Goal: Information Seeking & Learning: Learn about a topic

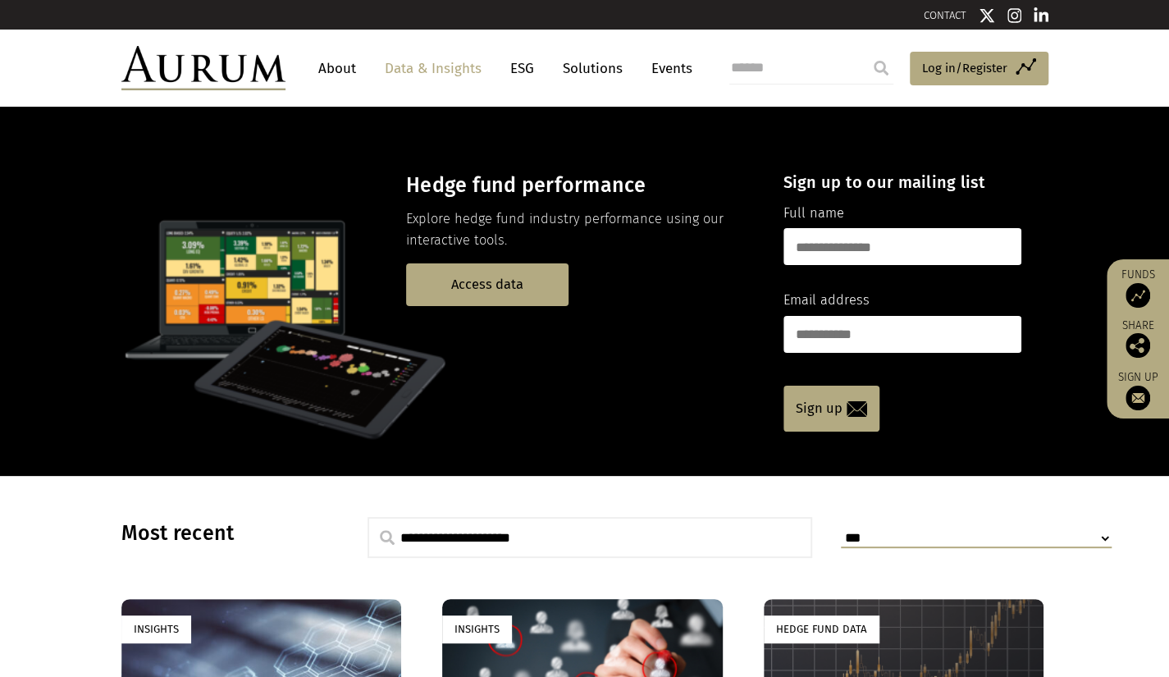
click at [993, 253] on input "text" at bounding box center [902, 246] width 238 height 37
type input "******"
click at [911, 336] on input "email" at bounding box center [902, 334] width 238 height 37
type input "**********"
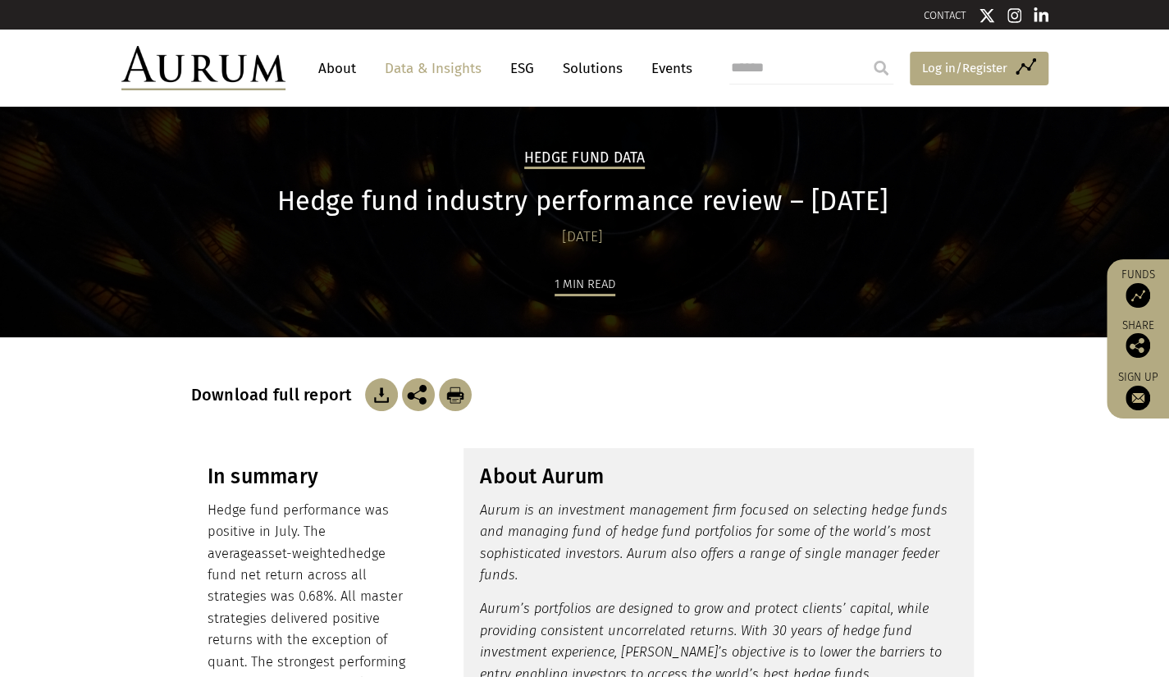
click at [989, 68] on span "Log in/Register" at bounding box center [964, 68] width 85 height 20
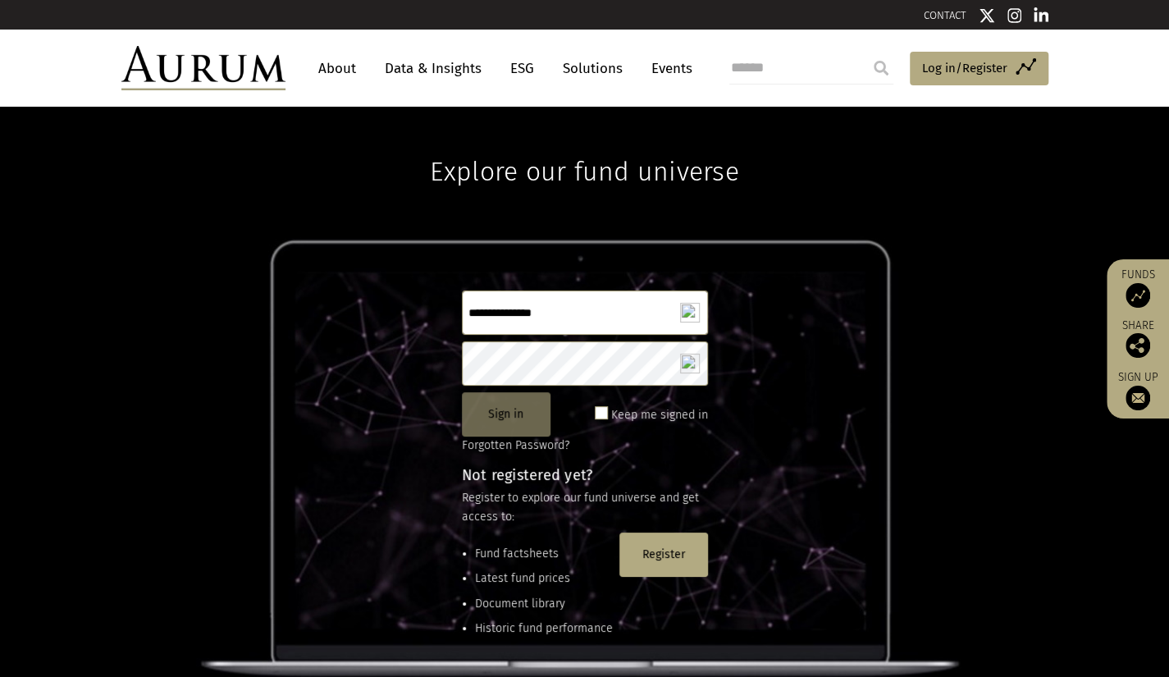
type input "**********"
click at [512, 420] on button "Sign in" at bounding box center [506, 414] width 89 height 44
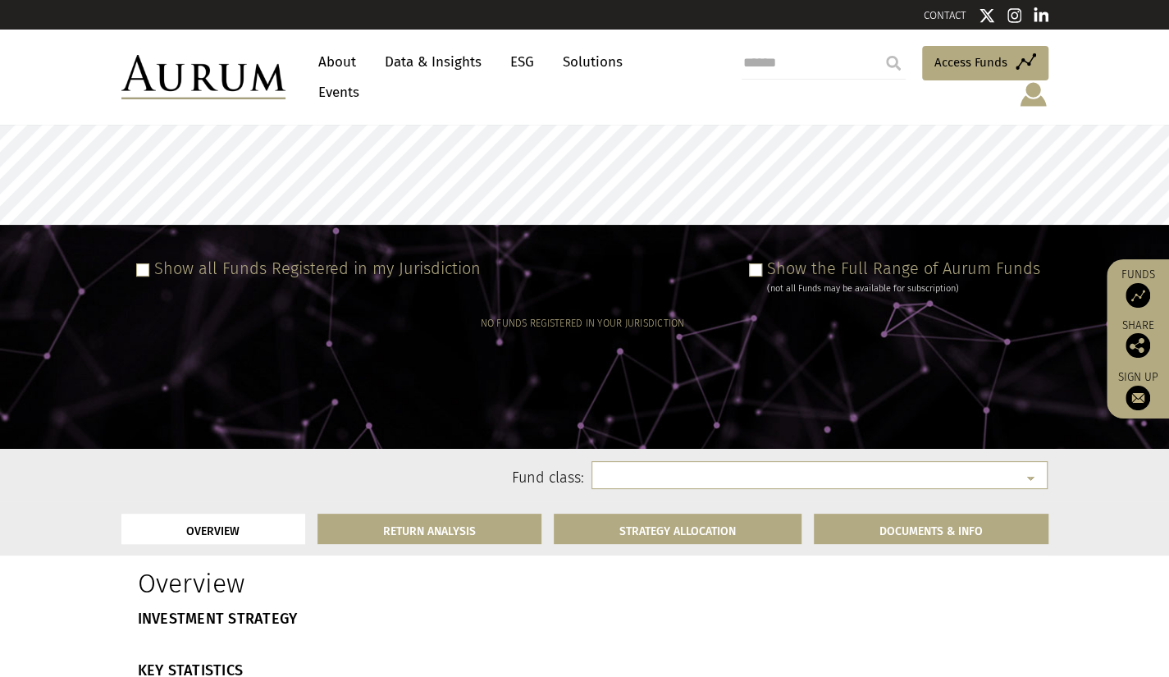
select select
click at [1033, 461] on select at bounding box center [819, 475] width 456 height 28
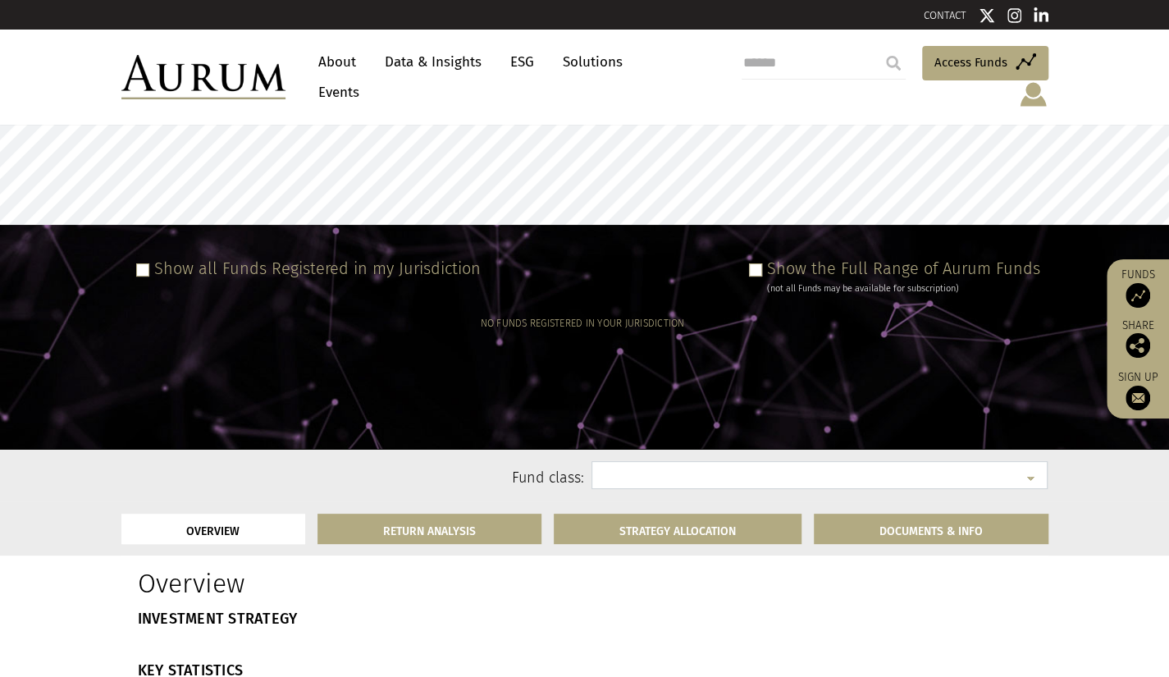
click at [1033, 461] on select at bounding box center [819, 475] width 456 height 28
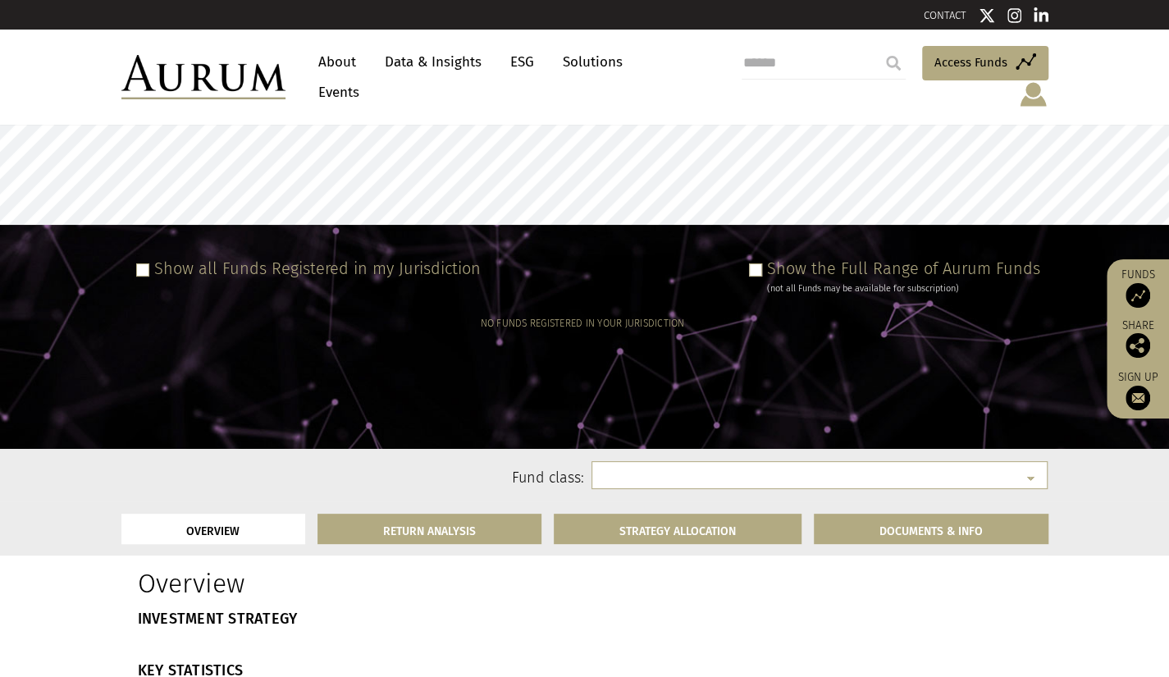
click at [762, 263] on span at bounding box center [755, 269] width 13 height 13
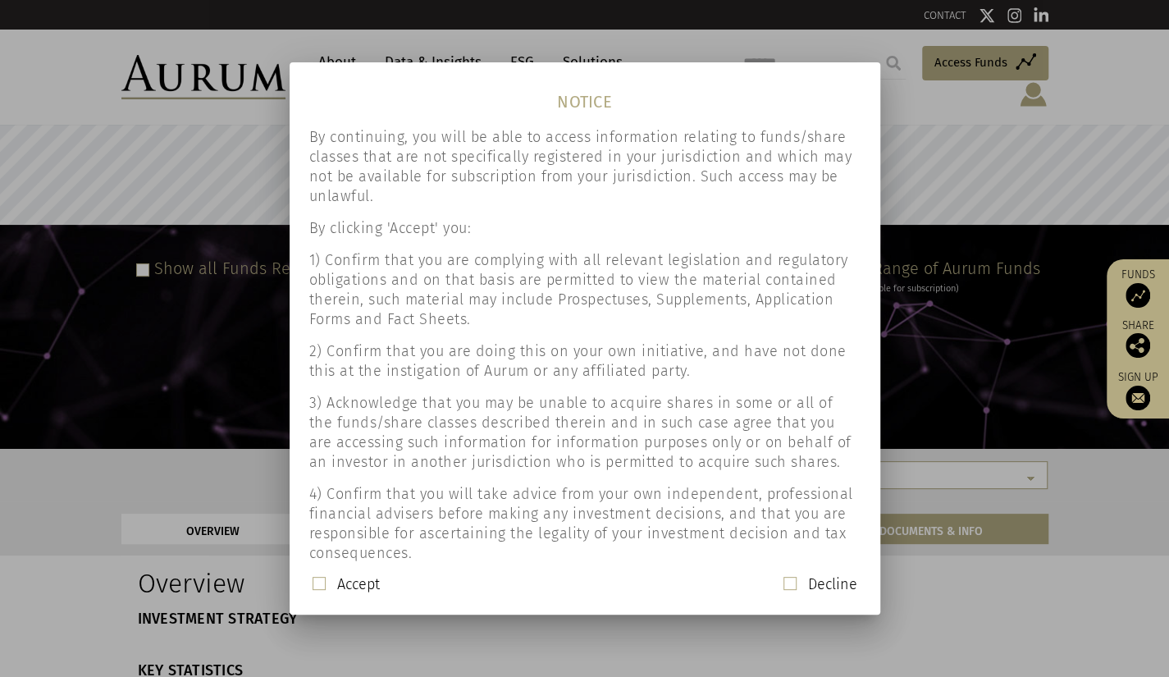
click at [354, 593] on label "Accept" at bounding box center [358, 584] width 43 height 20
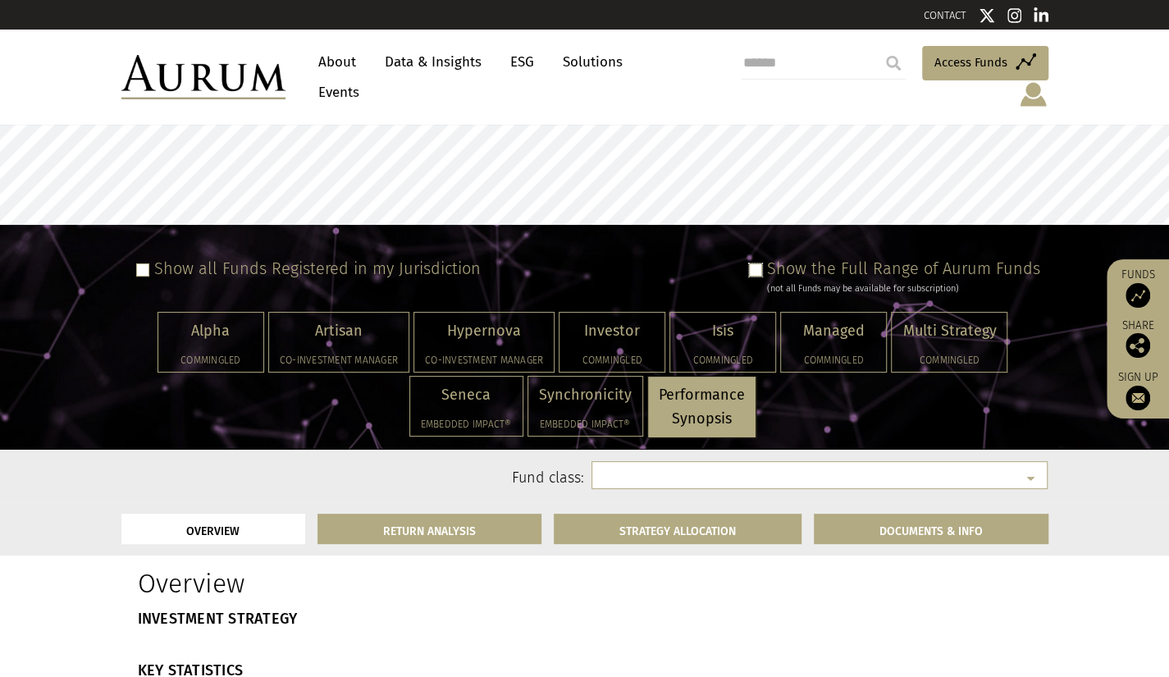
select select "**********"
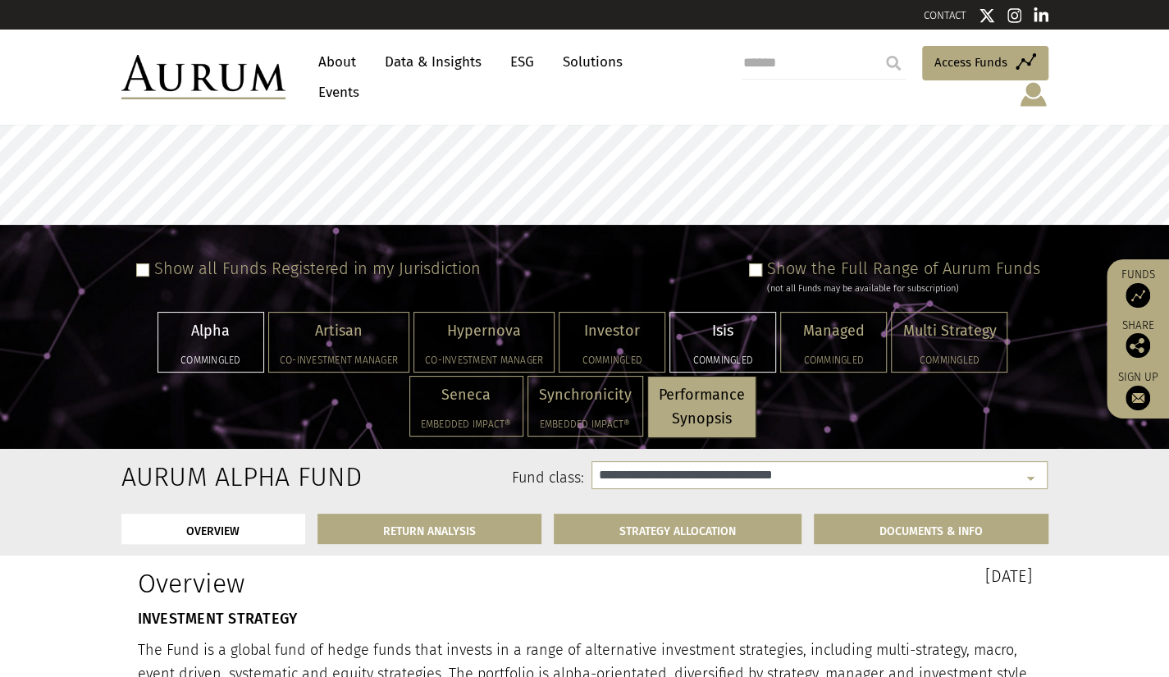
click at [724, 320] on p "Isis" at bounding box center [723, 331] width 84 height 24
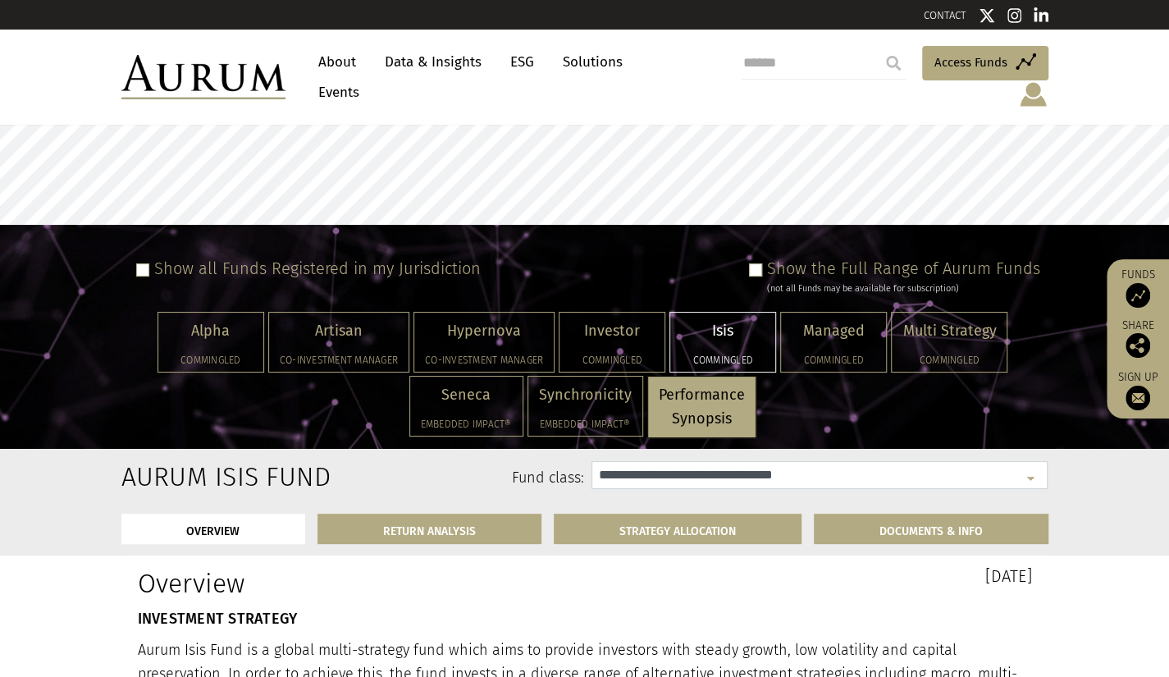
click at [1034, 461] on select "**********" at bounding box center [819, 475] width 456 height 28
select select "**********"
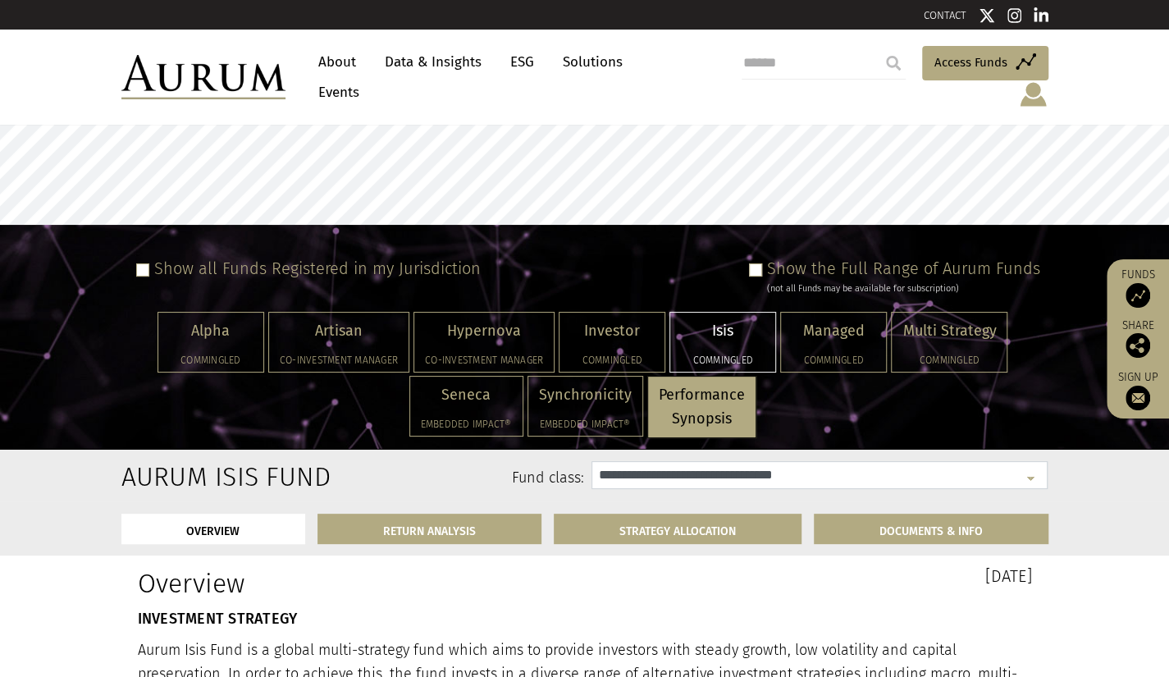
click at [591, 461] on select "**********" at bounding box center [819, 475] width 456 height 28
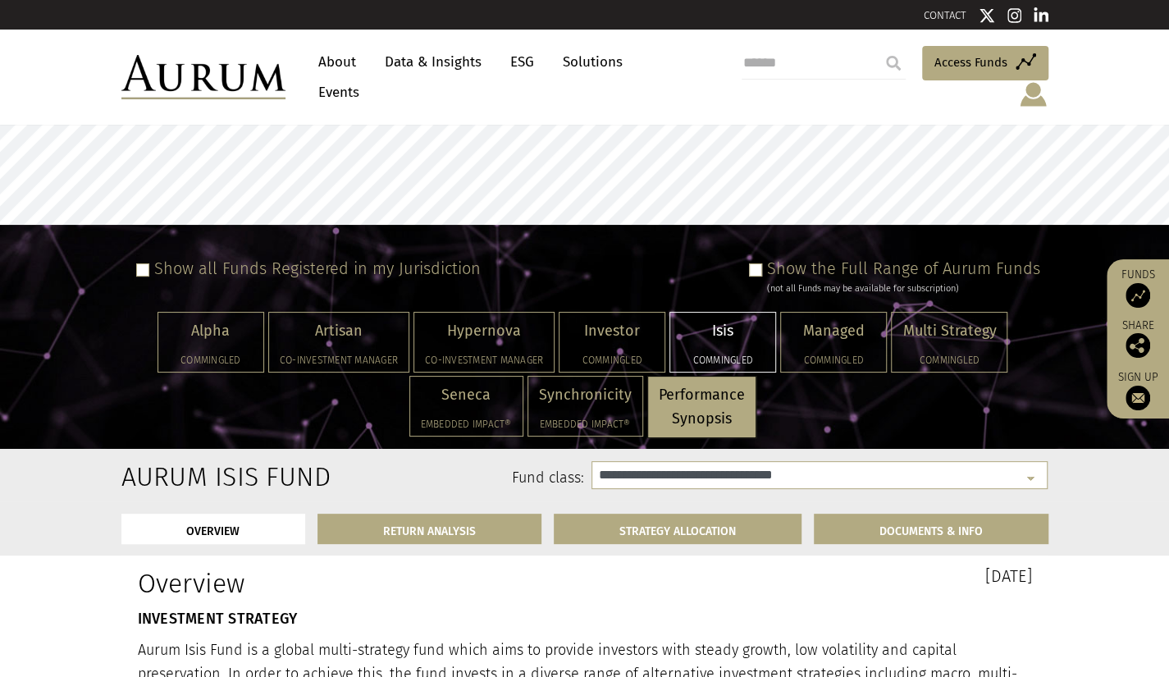
click at [435, 68] on link "Data & Insights" at bounding box center [433, 62] width 113 height 30
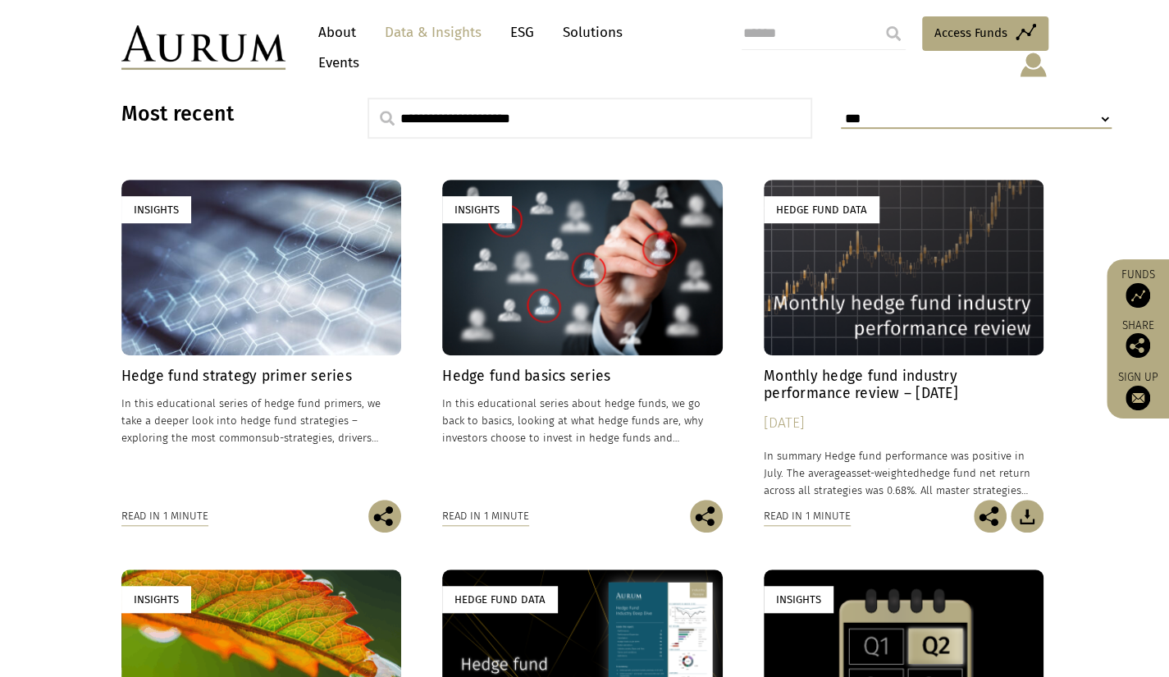
scroll to position [574, 0]
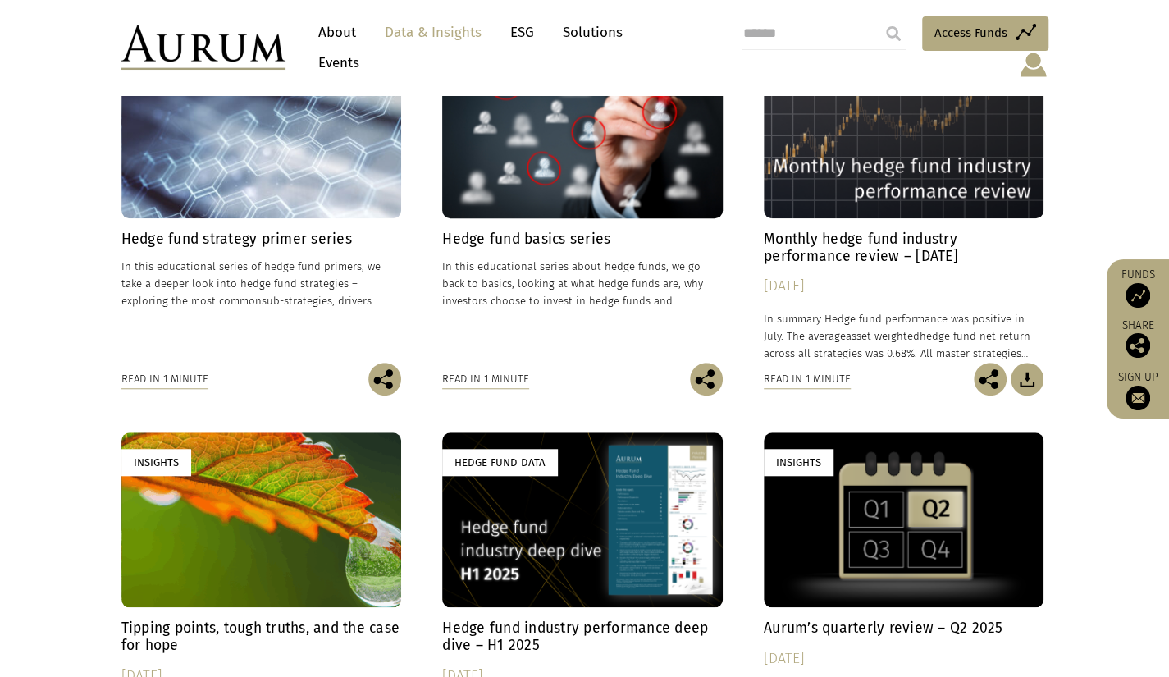
click at [835, 231] on h4 "Monthly hedge fund industry performance review – July 2025" at bounding box center [904, 248] width 281 height 34
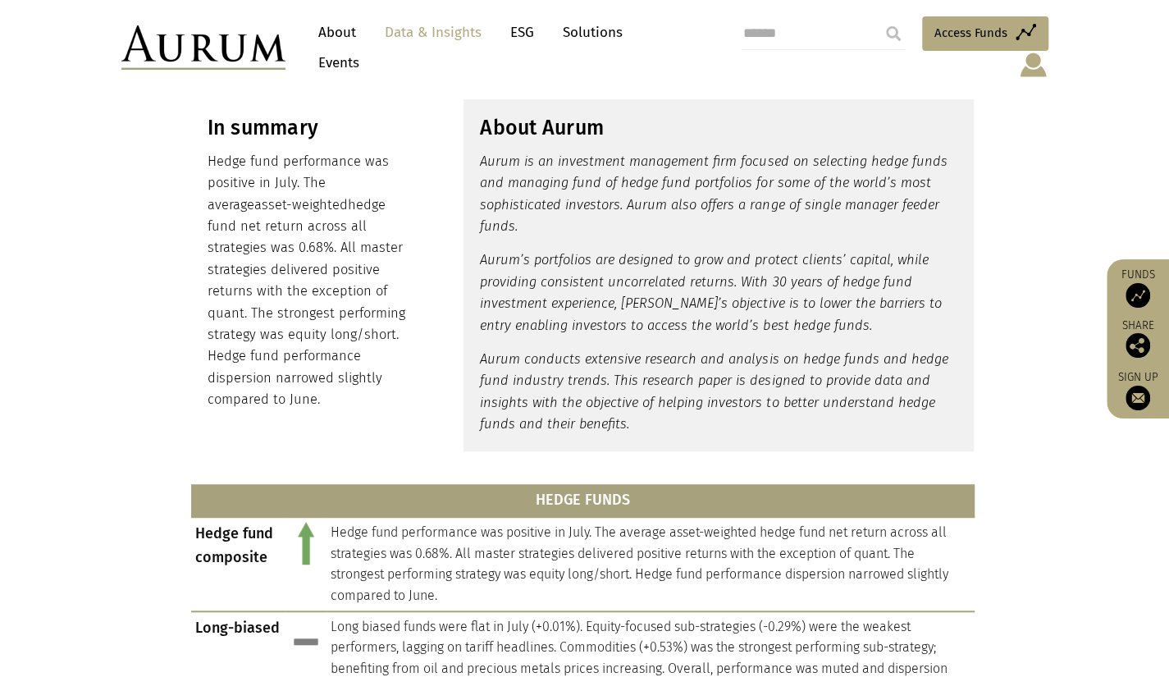
scroll to position [473, 0]
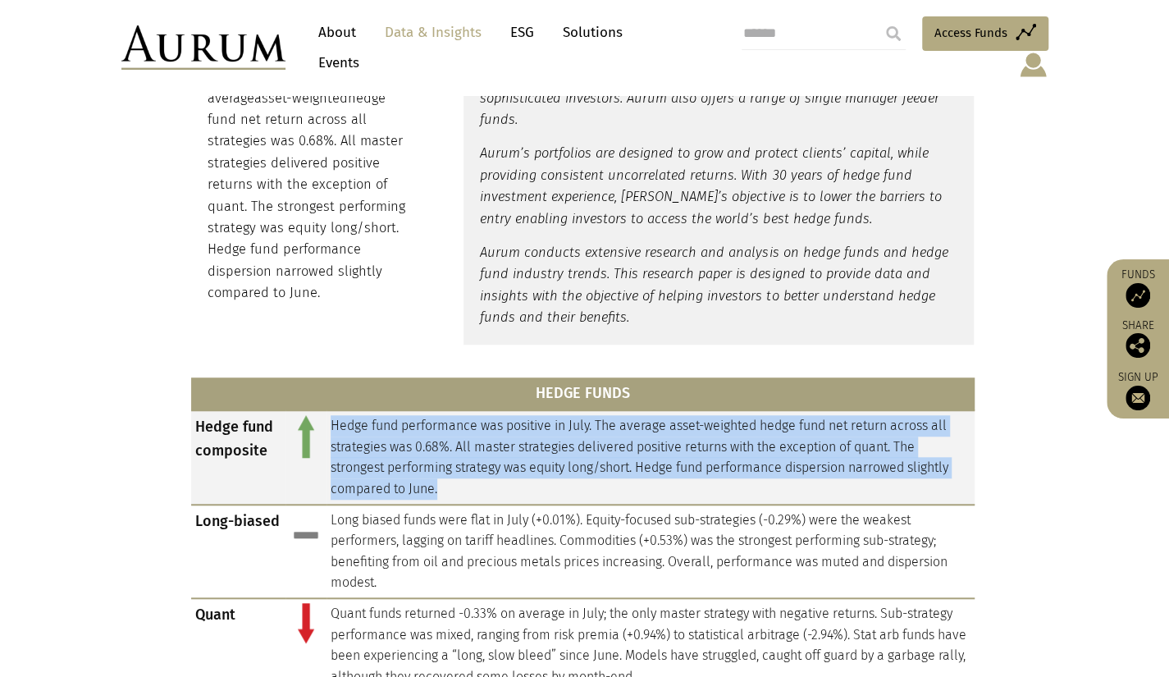
drag, startPoint x: 440, startPoint y: 473, endPoint x: 331, endPoint y: 414, distance: 123.4
click at [330, 413] on td "Hedge fund performance was positive in July. The average asset-weighted hedge f…" at bounding box center [651, 457] width 648 height 94
copy td "Hedge fund performance was positive in July. The average asset-weighted hedge f…"
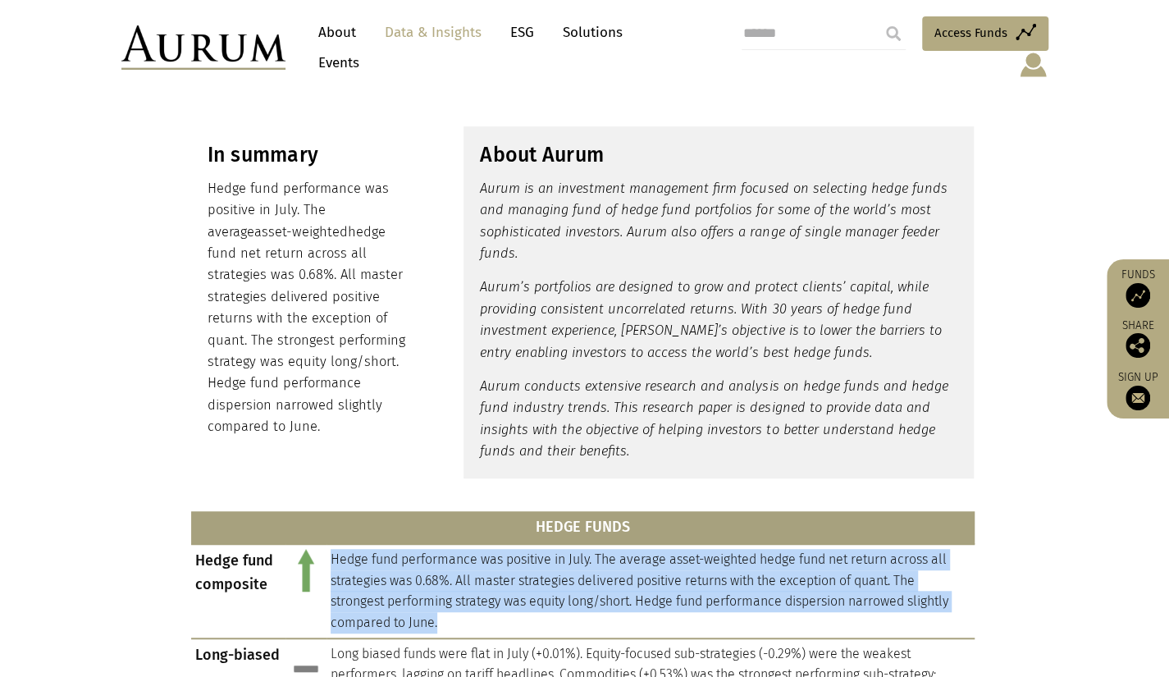
scroll to position [309, 0]
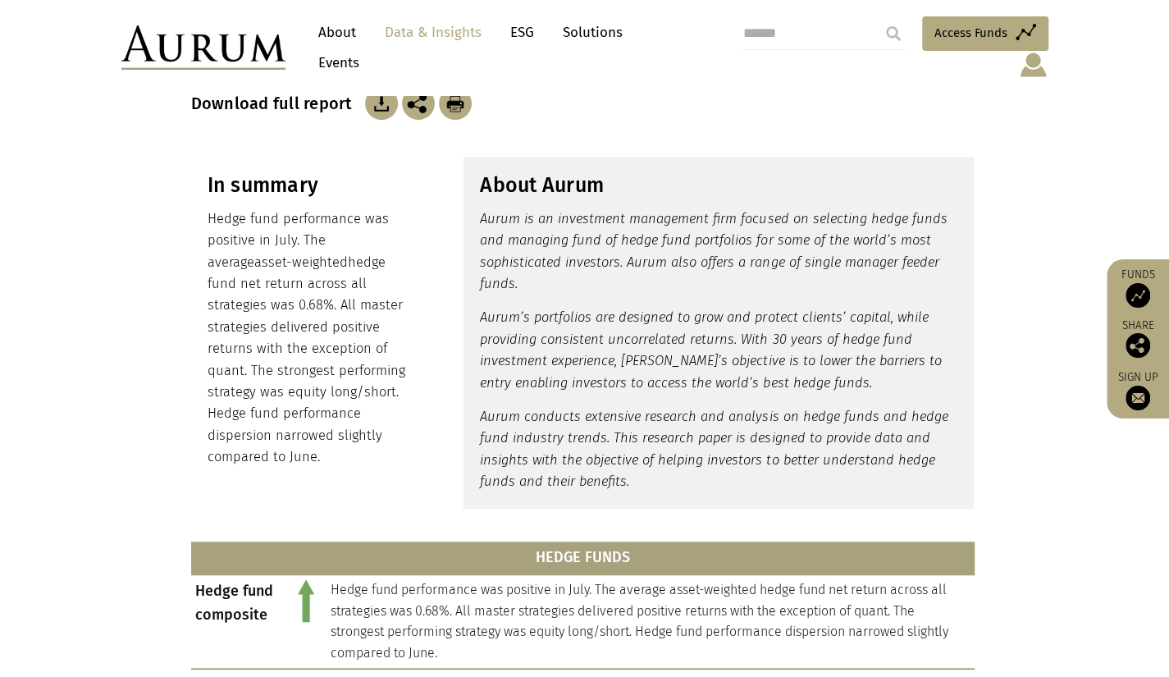
click at [284, 227] on p "Hedge fund performance was positive in July. The average asset-weighted hedge f…" at bounding box center [310, 338] width 204 height 260
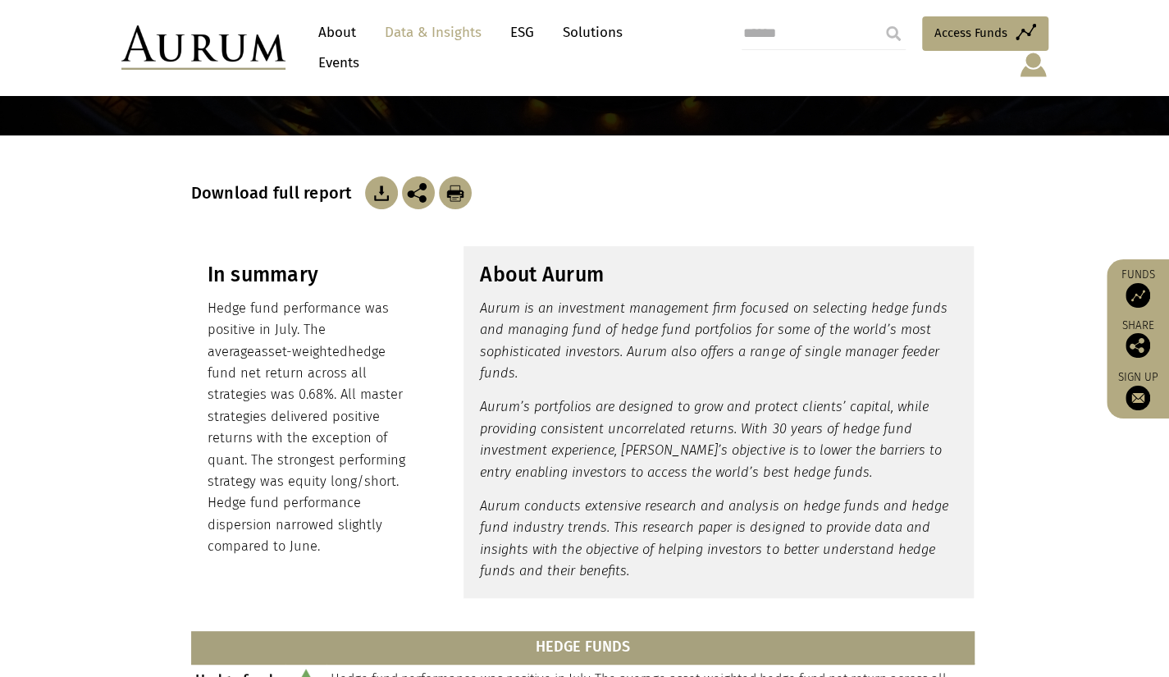
scroll to position [145, 0]
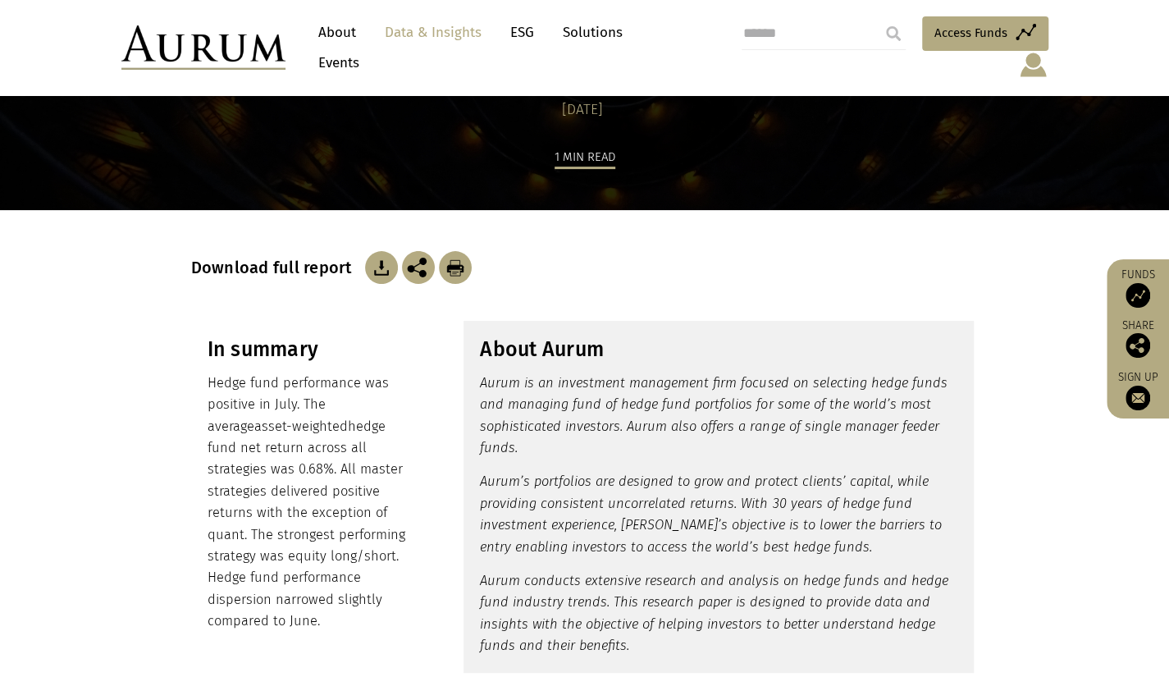
click at [372, 252] on img at bounding box center [381, 267] width 33 height 33
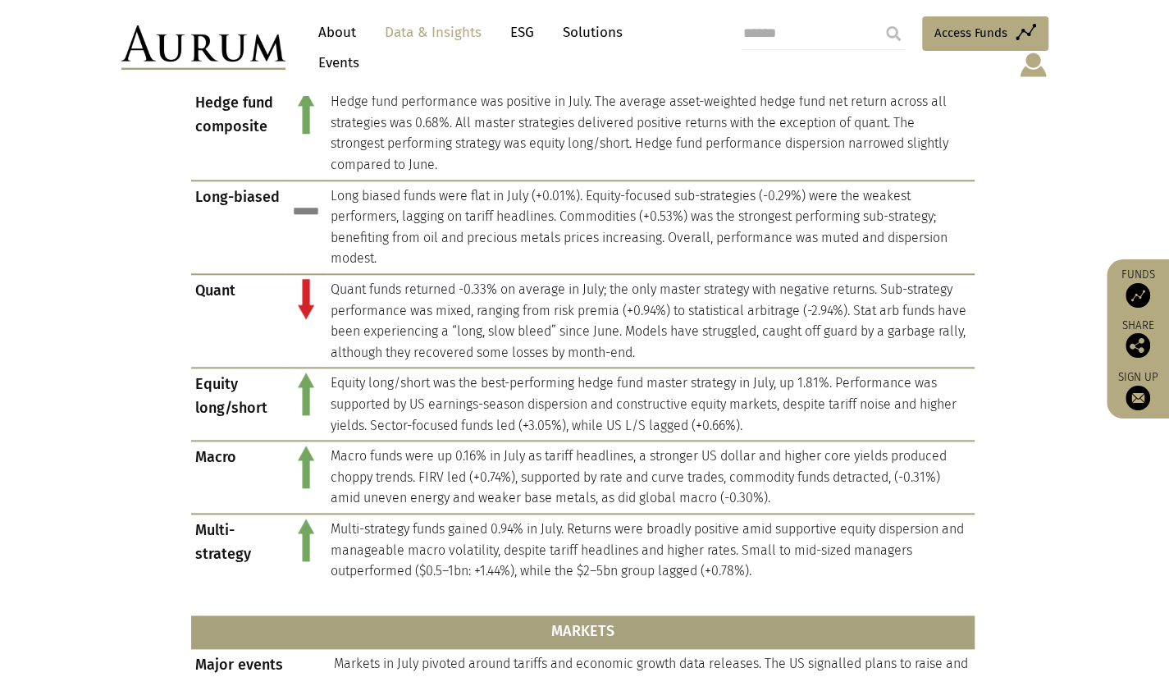
scroll to position [802, 0]
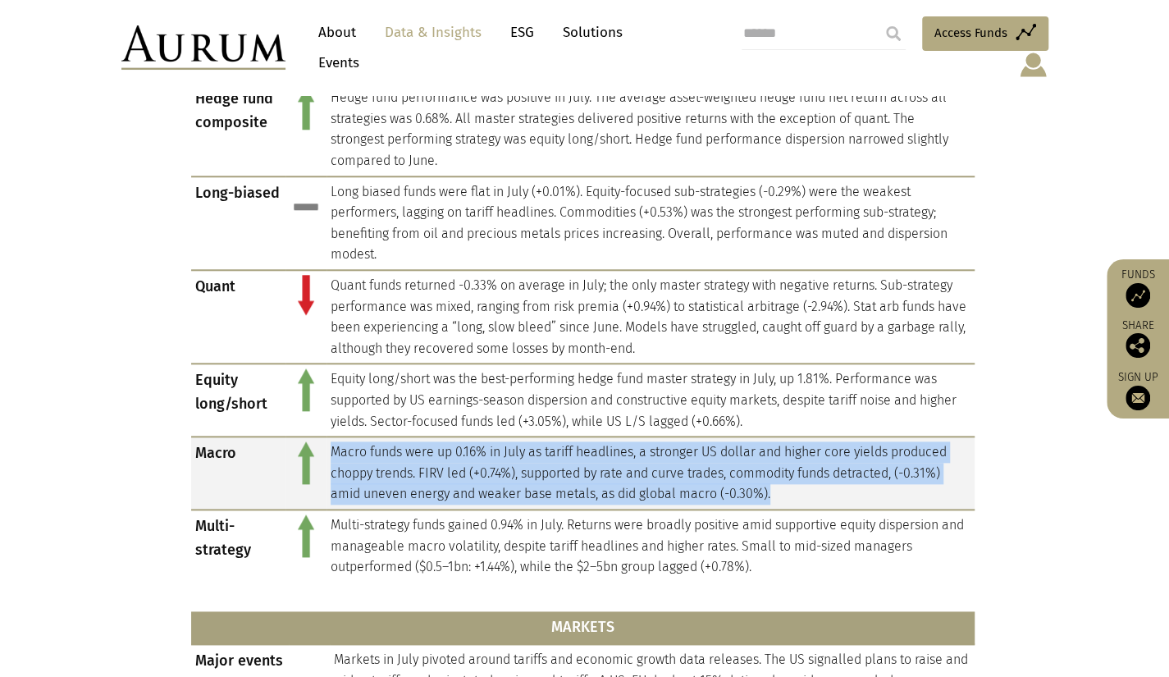
drag, startPoint x: 773, startPoint y: 470, endPoint x: 331, endPoint y: 426, distance: 443.6
click at [331, 436] on td "Macro funds were up 0.16% in July as tariff headlines, a stronger US dollar and…" at bounding box center [651, 472] width 648 height 73
copy td "Macro funds were up 0.16% in July as tariff headlines, a stronger US dollar and…"
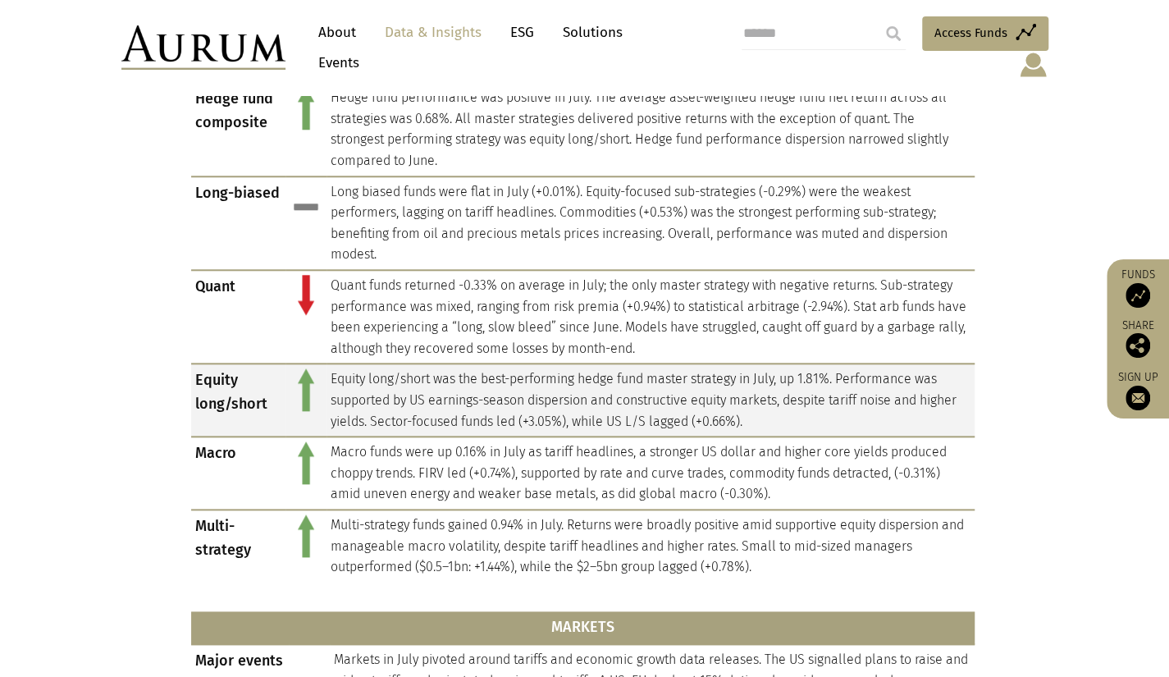
click at [861, 393] on td "Equity long/short was the best-performing hedge fund master strategy in July, u…" at bounding box center [651, 399] width 648 height 73
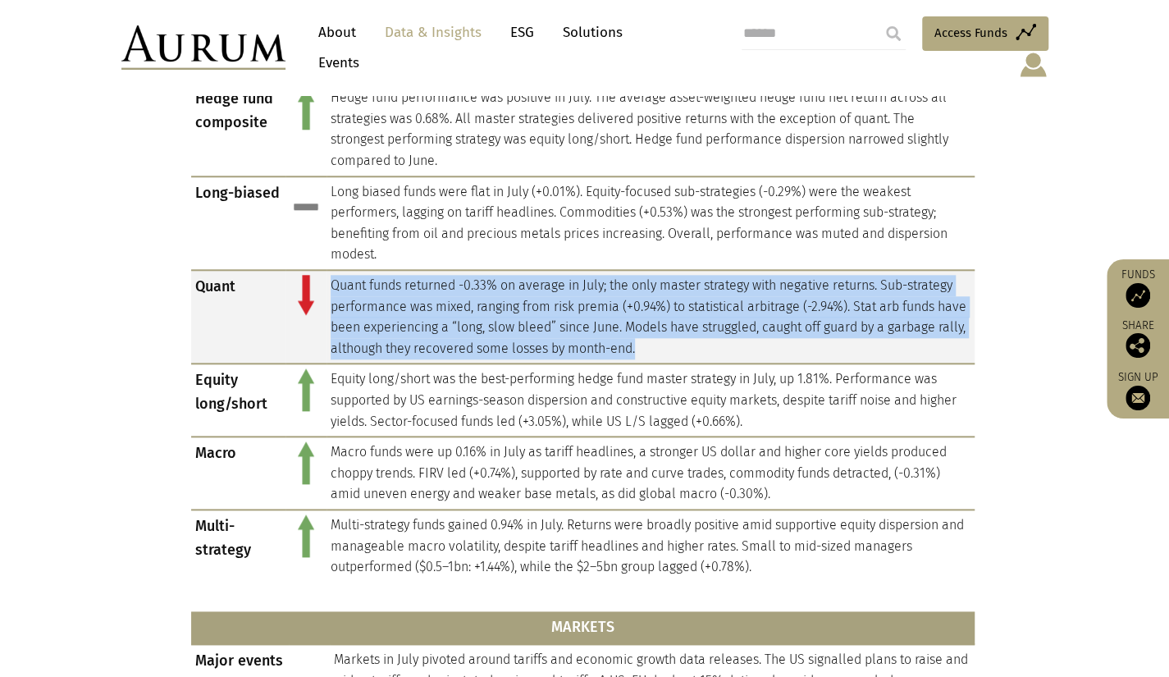
drag, startPoint x: 725, startPoint y: 331, endPoint x: 345, endPoint y: 275, distance: 384.7
click at [331, 270] on td "Quant funds returned -0.33% on average in July; the only master strategy with n…" at bounding box center [651, 317] width 648 height 94
copy td "Quant funds returned -0.33% on average in July; the only master strategy with n…"
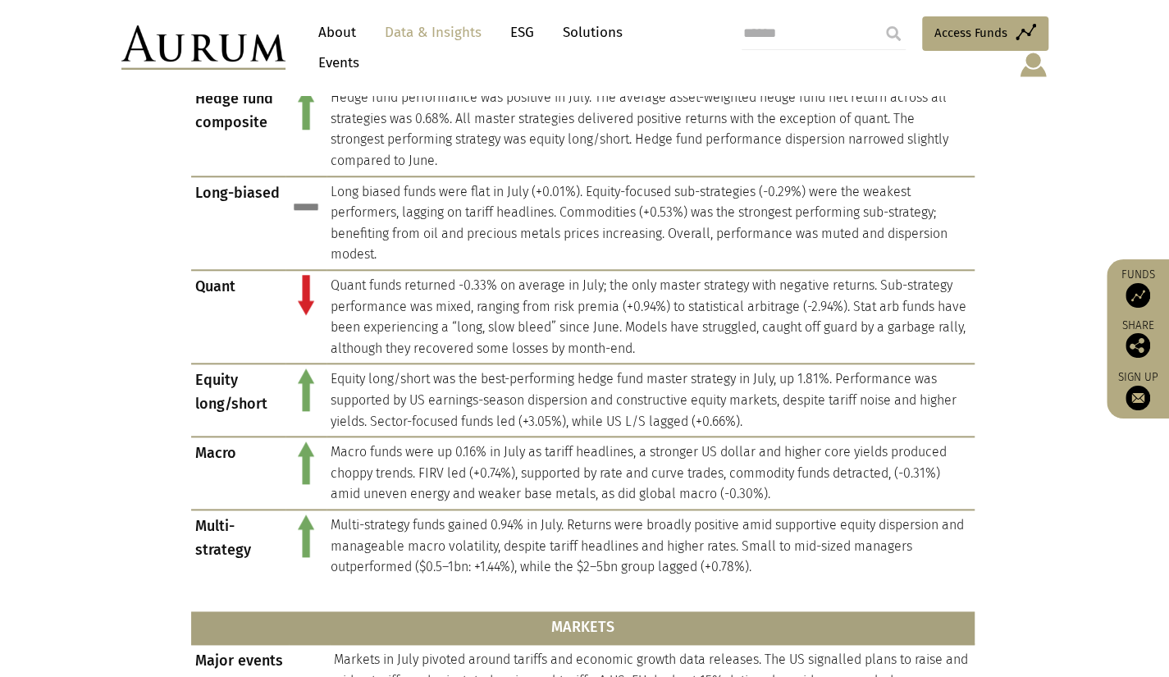
click at [120, 169] on section "HEDGE FUNDS Hedge fund composite Hedge fund performance was positive in July. T…" at bounding box center [584, 657] width 1169 height 1240
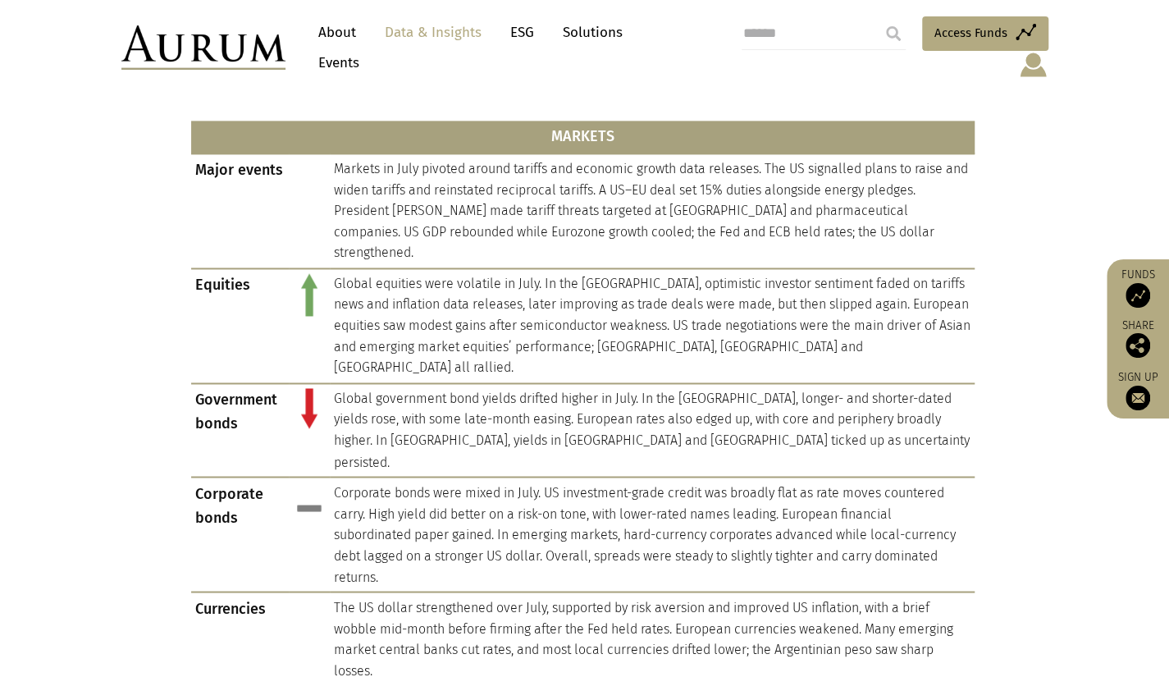
scroll to position [1212, 0]
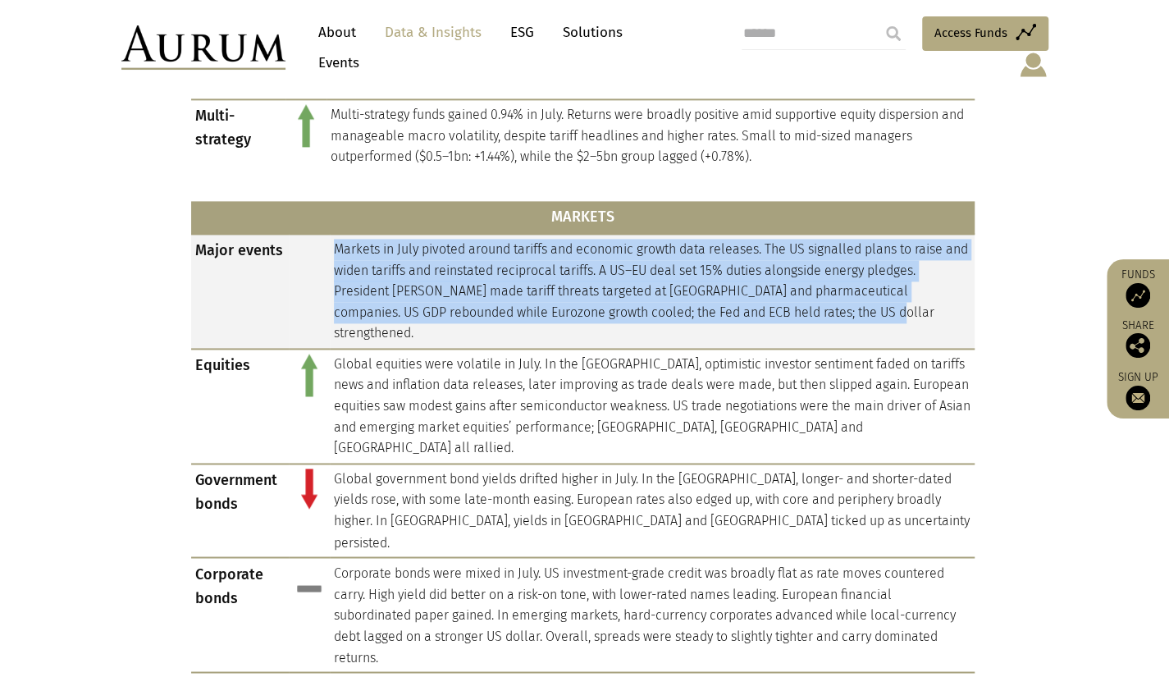
drag, startPoint x: 840, startPoint y: 290, endPoint x: 335, endPoint y: 229, distance: 509.1
click at [335, 234] on td "Markets in July pivoted around tariffs and economic growth data releases. The U…" at bounding box center [652, 291] width 645 height 115
copy td "Markets in July pivoted around tariffs and economic growth data releases. The U…"
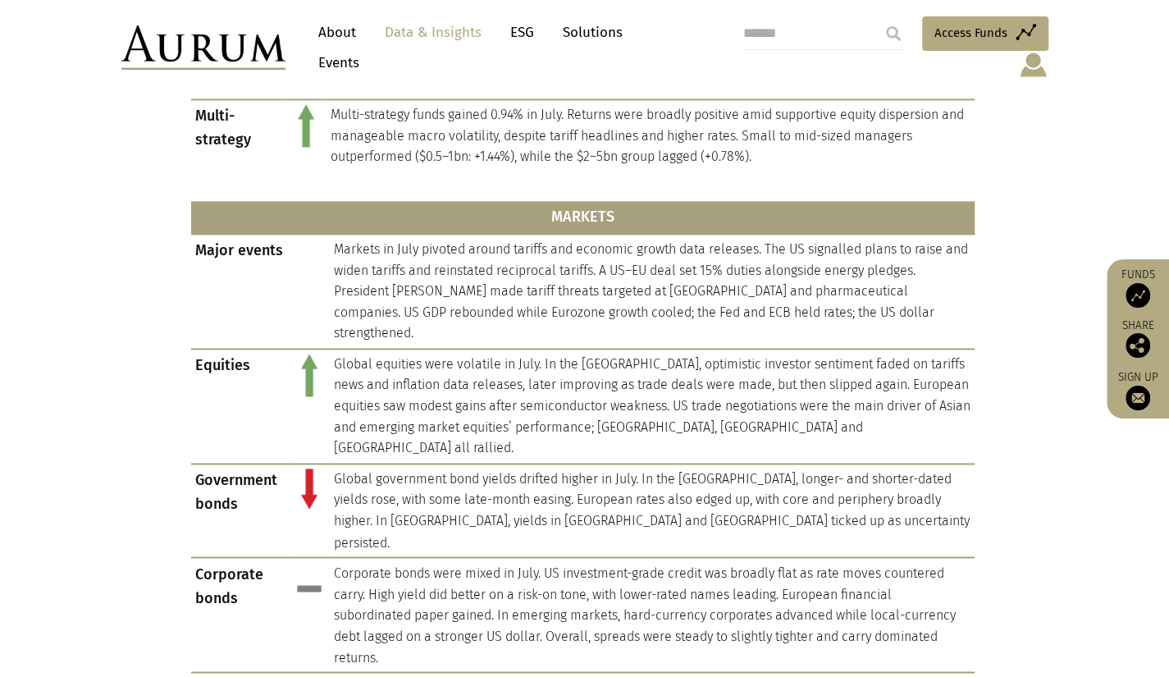
click at [90, 137] on section "HEDGE FUNDS Hedge fund composite Hedge fund performance was positive in July. T…" at bounding box center [584, 247] width 1169 height 1240
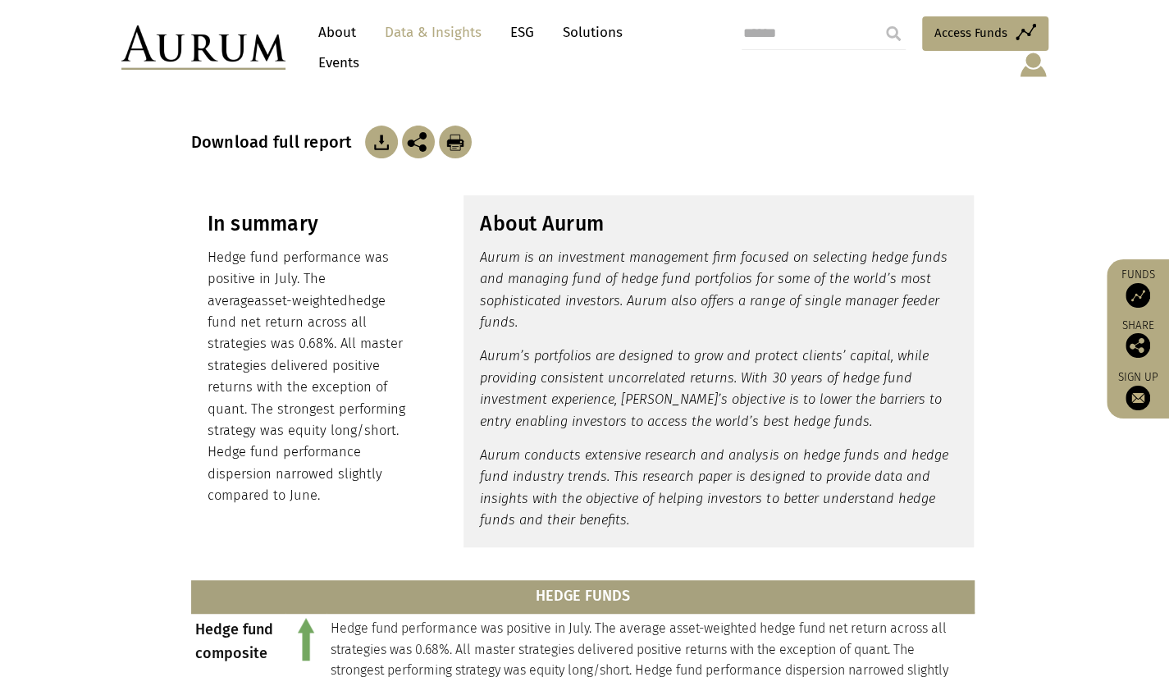
scroll to position [145, 0]
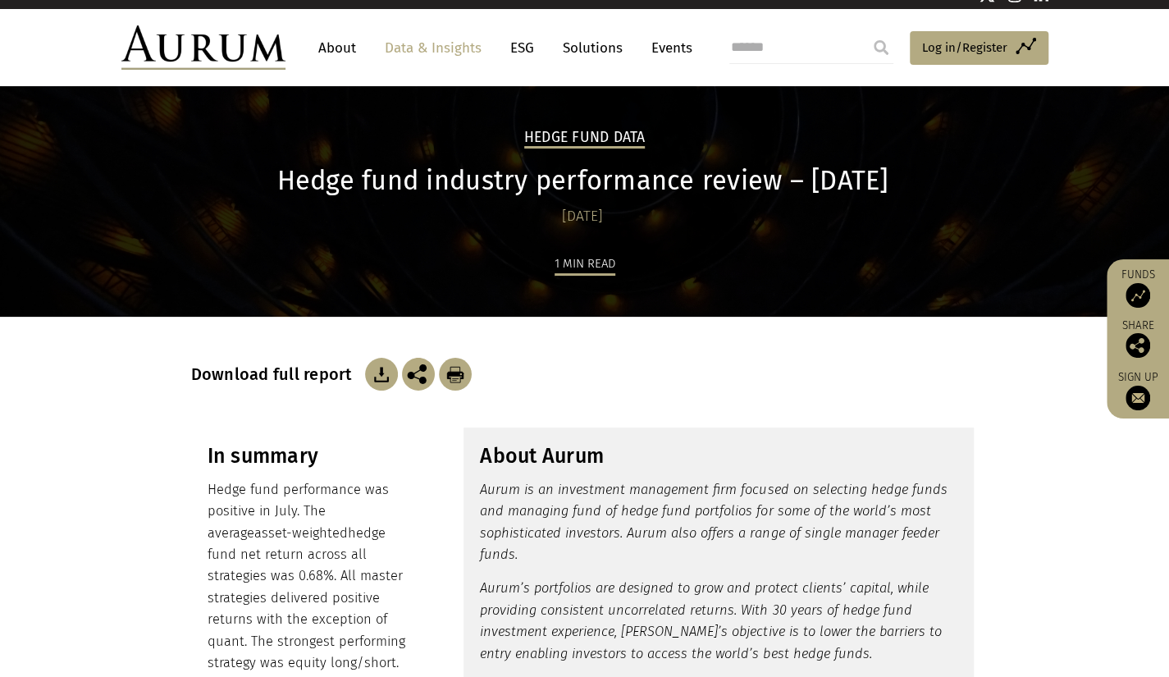
scroll to position [82, 0]
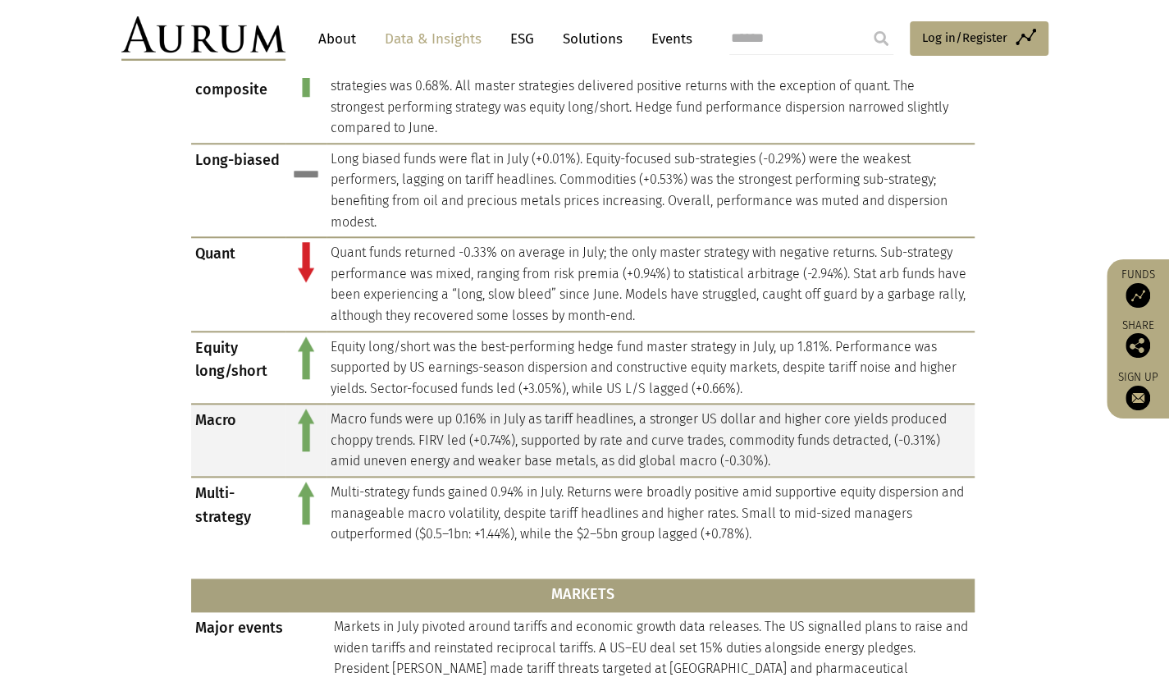
scroll to position [820, 0]
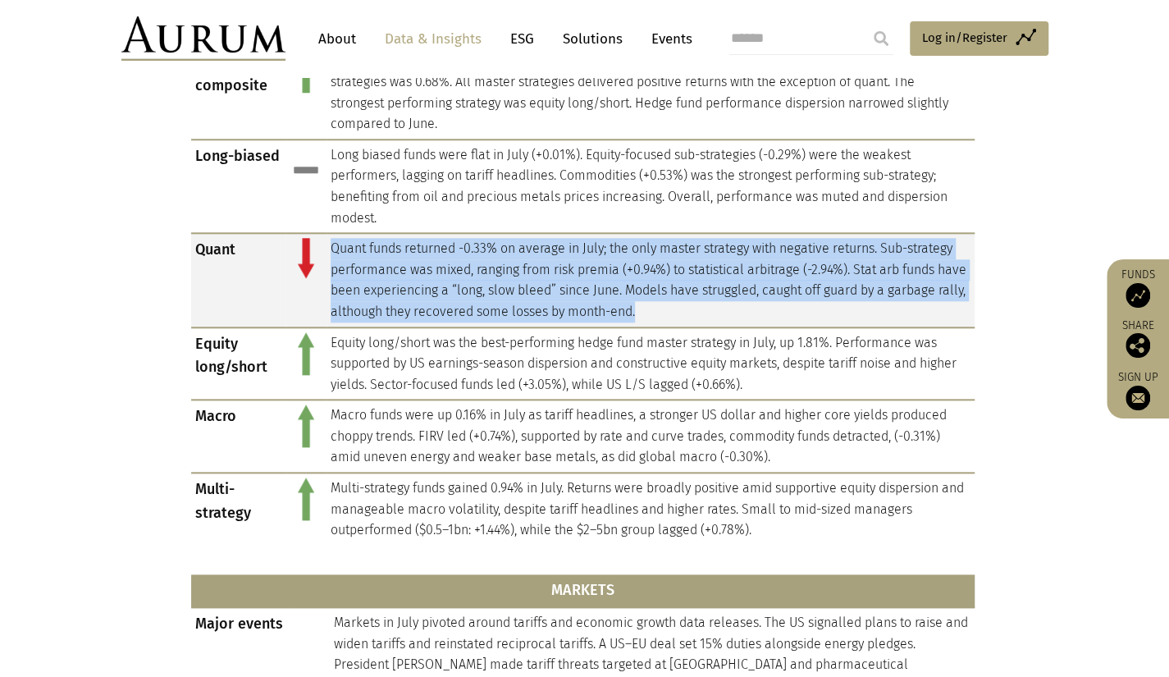
drag, startPoint x: 726, startPoint y: 312, endPoint x: 330, endPoint y: 242, distance: 402.3
click at [330, 242] on td "Quant funds returned -0.33% on average in July; the only master strategy with n…" at bounding box center [651, 280] width 648 height 94
copy td "Quant funds returned -0.33% on average in July; the only master strategy with n…"
